Goal: Transaction & Acquisition: Download file/media

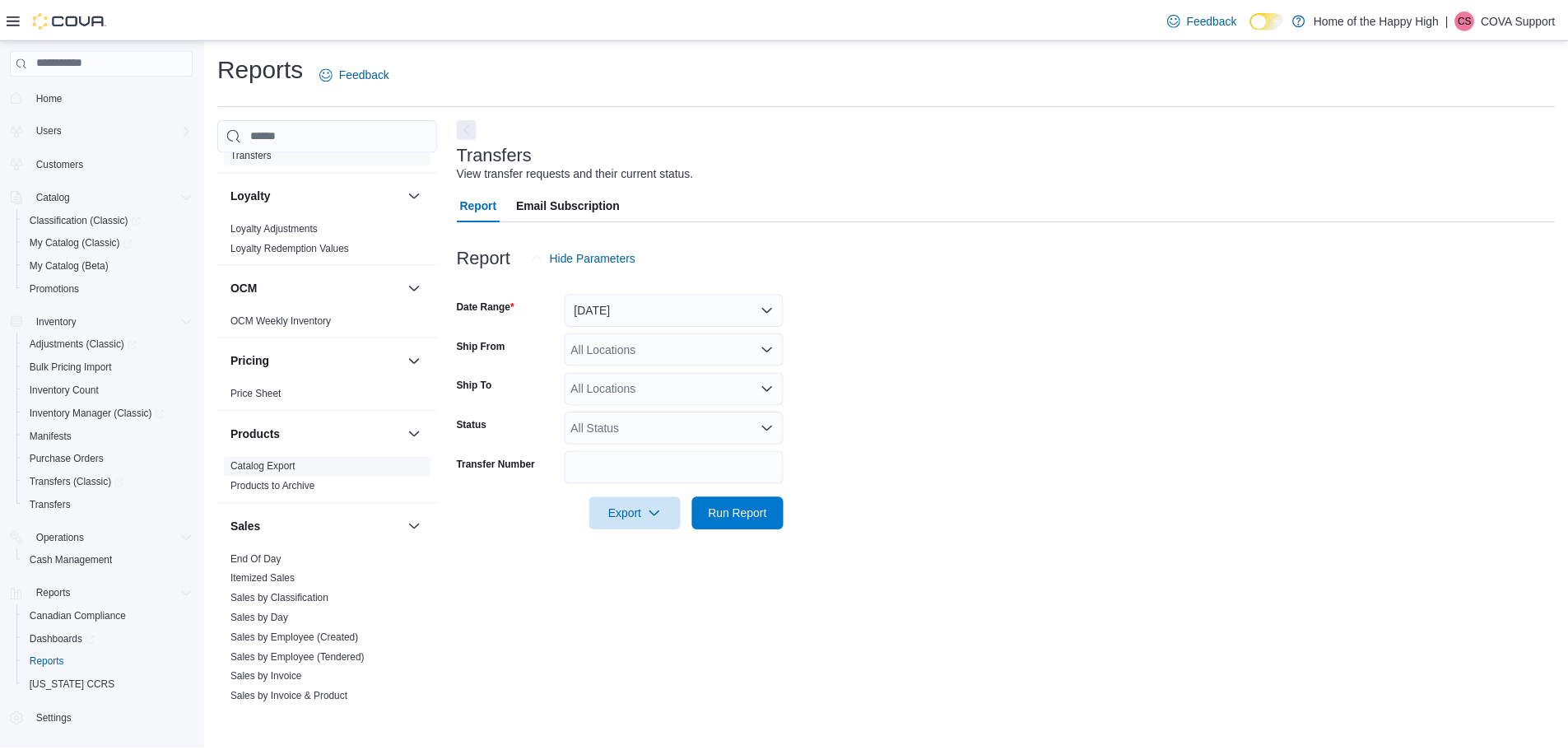
scroll to position [696, 0]
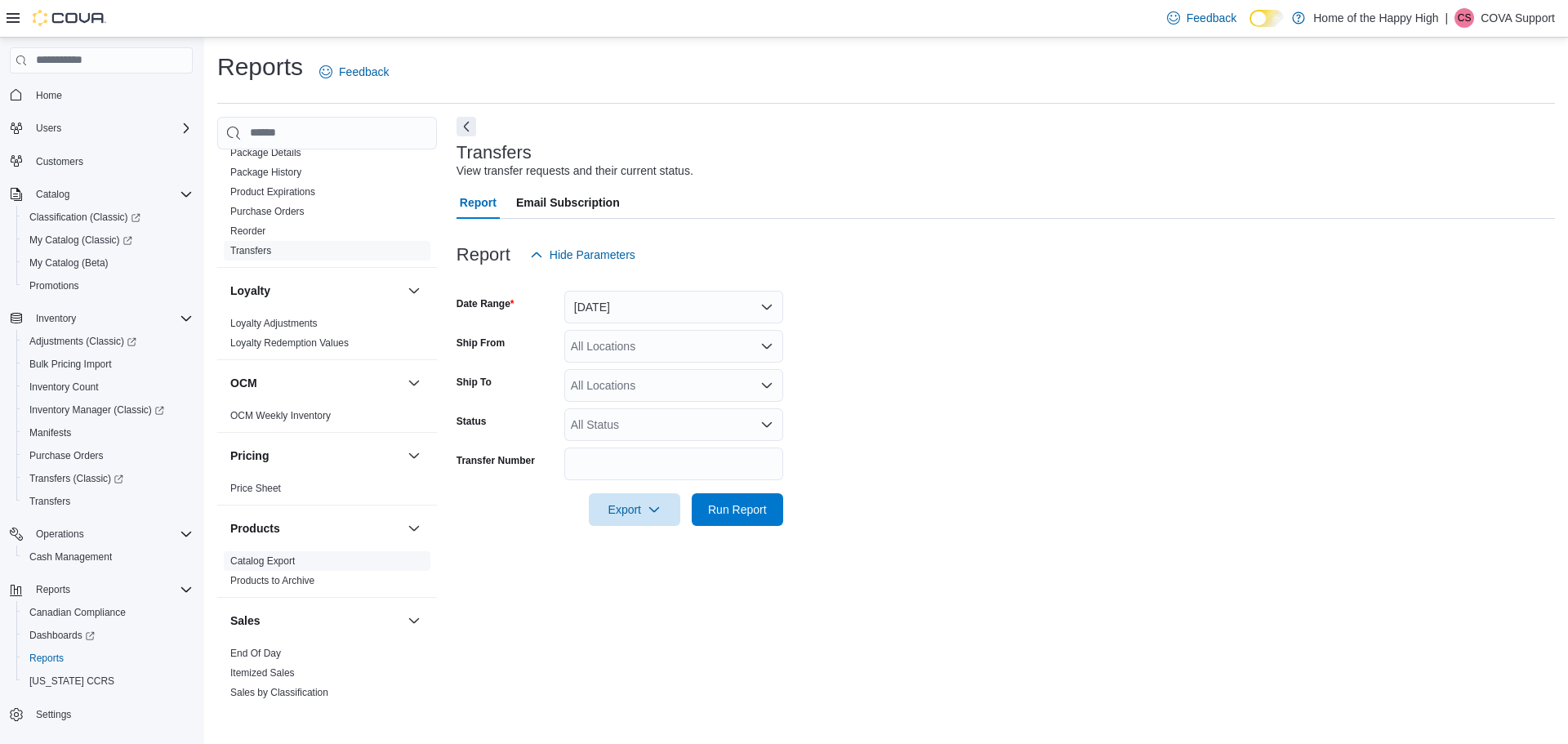
click at [288, 564] on link "Catalog Export" at bounding box center [262, 561] width 65 height 12
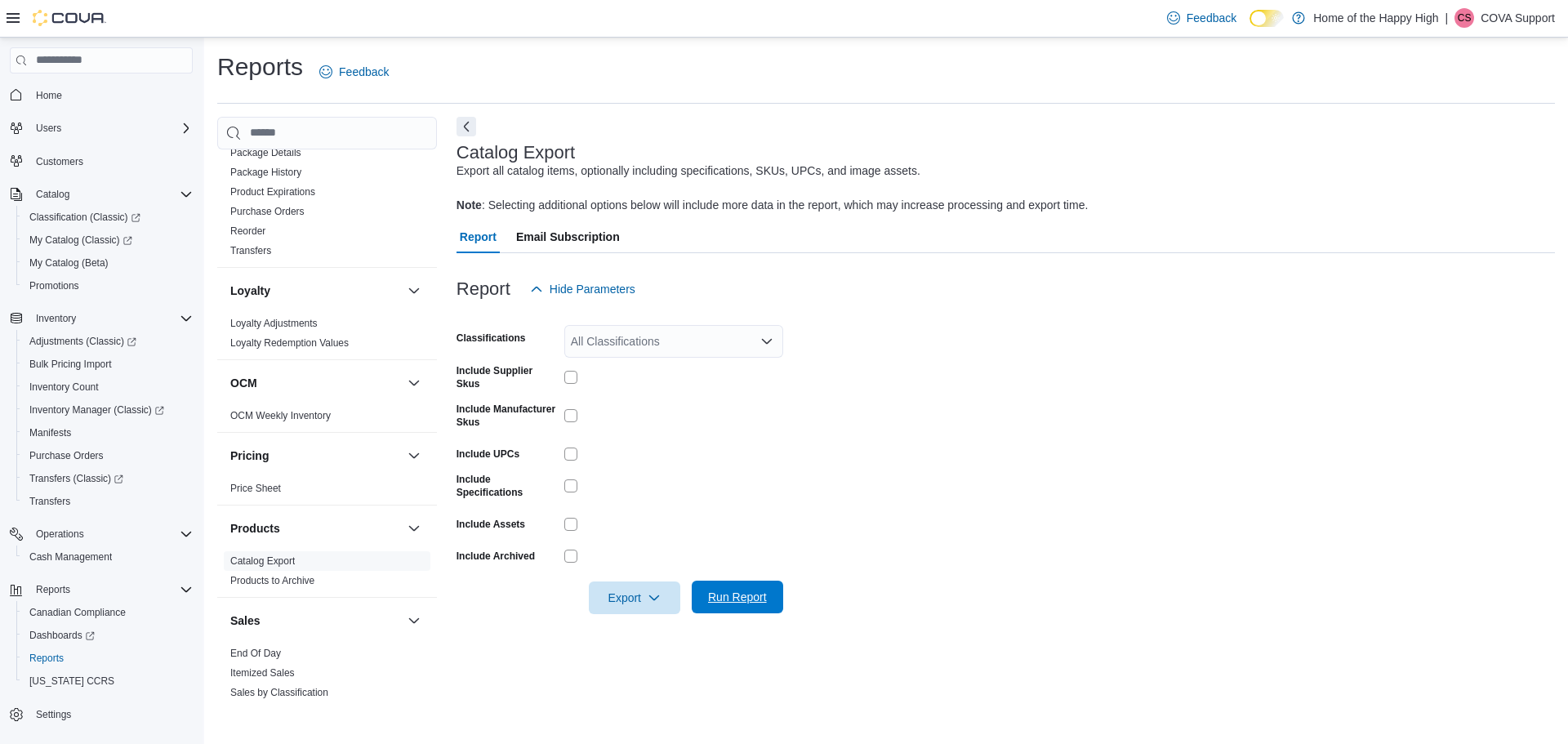
click at [725, 596] on span "Run Report" at bounding box center [737, 596] width 59 height 16
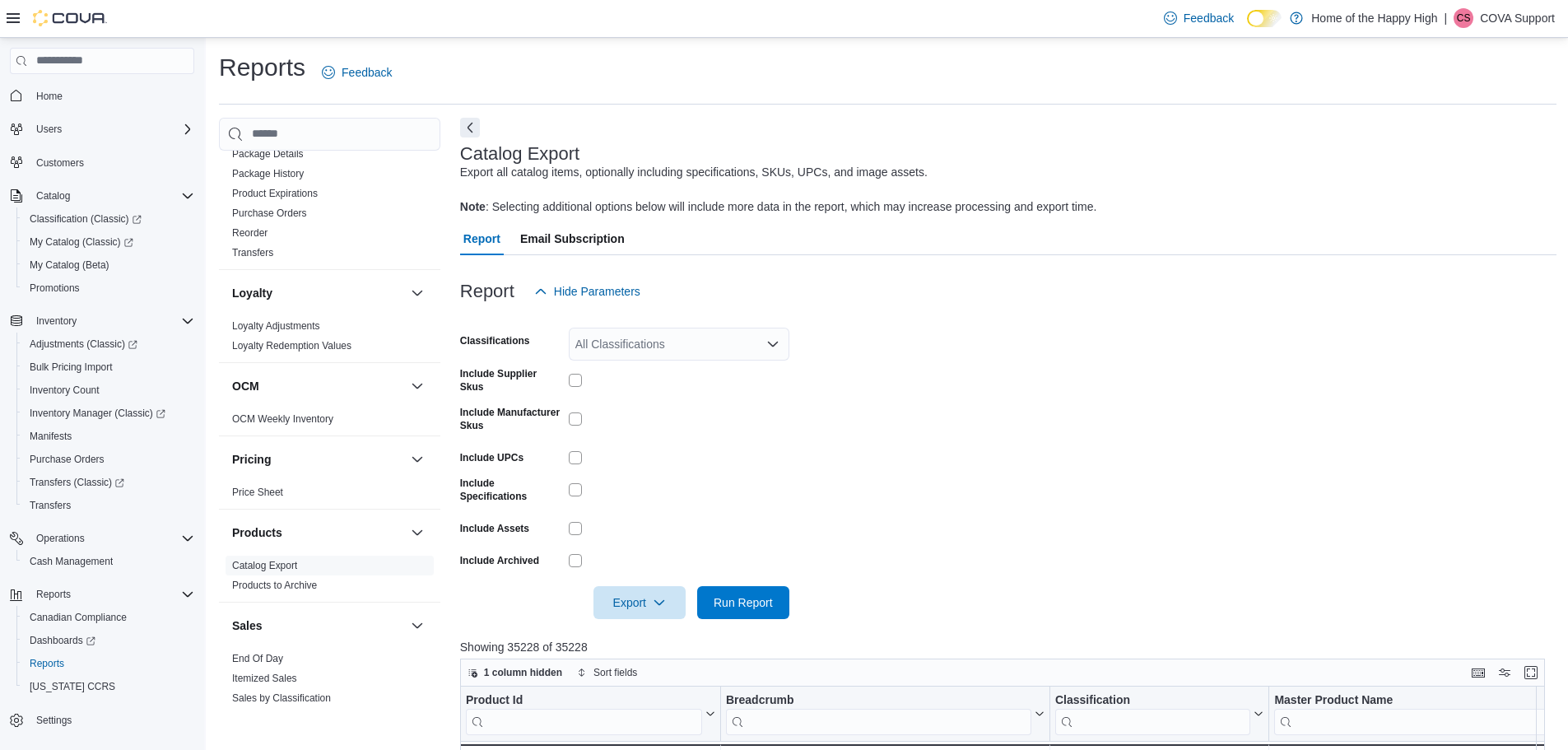
click at [1409, 260] on div at bounding box center [1008, 265] width 1096 height 19
click at [624, 604] on span "Export" at bounding box center [640, 601] width 73 height 33
click at [626, 638] on span "Export to Excel" at bounding box center [642, 636] width 74 height 14
